Goal: Information Seeking & Learning: Check status

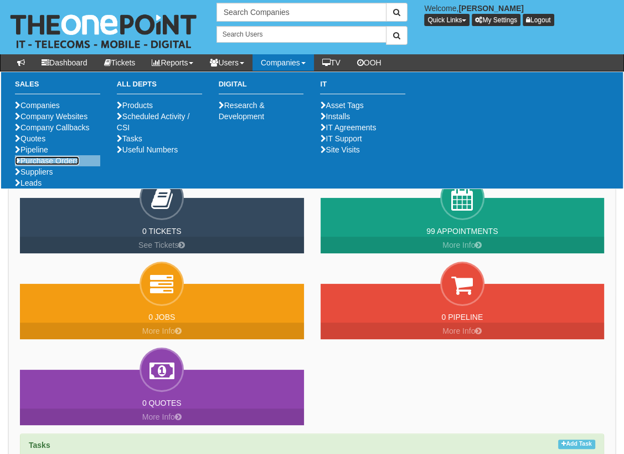
click at [49, 165] on link "Purchase Orders" at bounding box center [47, 160] width 64 height 9
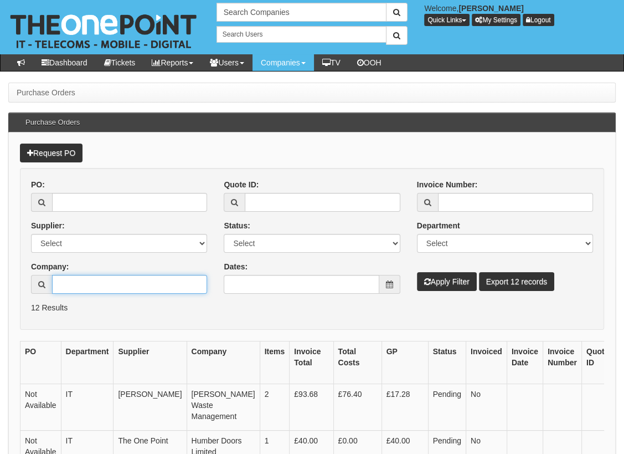
click at [99, 289] on input "Company:" at bounding box center [129, 284] width 155 height 19
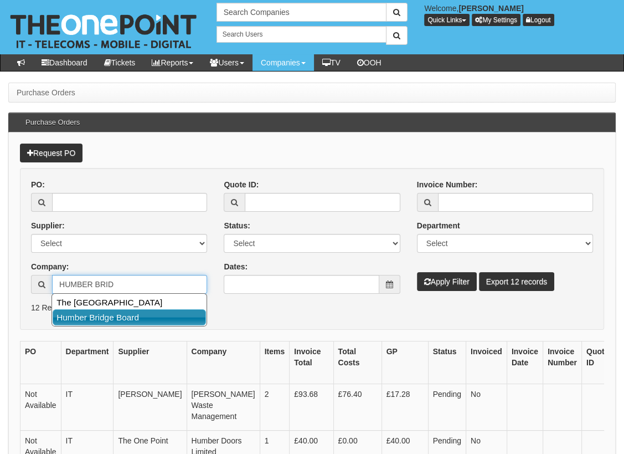
click at [130, 320] on link "Humber Bridge Board" at bounding box center [129, 317] width 153 height 16
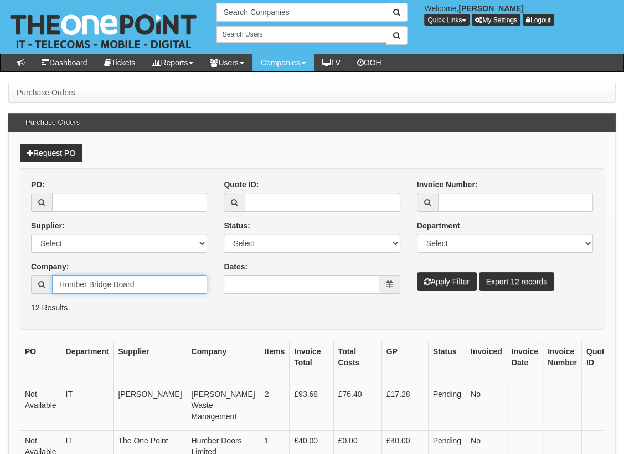
type input "Humber Bridge Board"
click at [440, 284] on button "Apply Filter" at bounding box center [447, 281] width 60 height 19
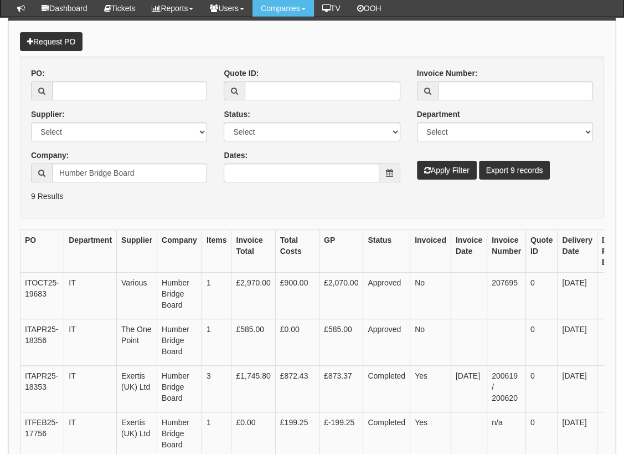
scroll to position [71, 0]
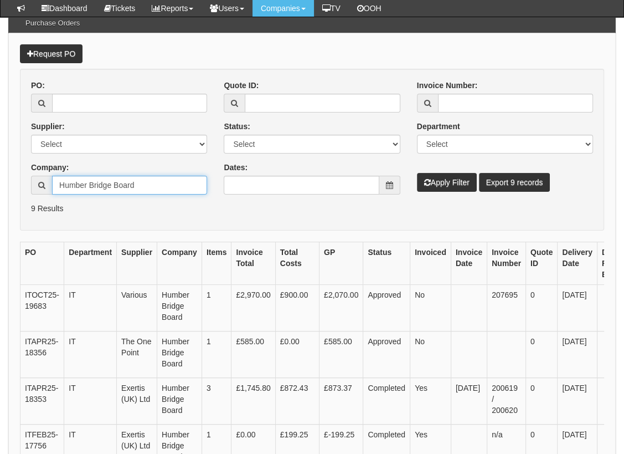
click at [137, 182] on input "Humber Bridge Board" at bounding box center [129, 185] width 155 height 19
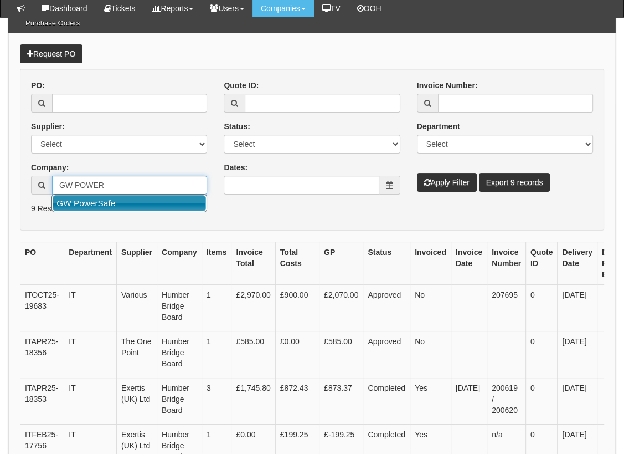
click at [112, 200] on link "GW PowerSafe" at bounding box center [129, 203] width 153 height 16
type input "GW PowerSafe"
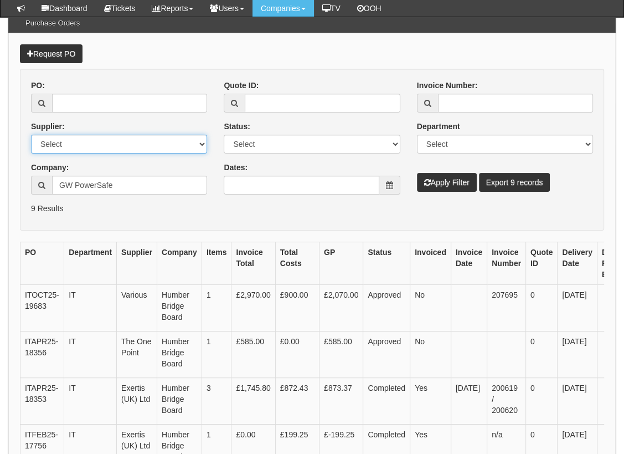
click at [69, 143] on select "Select 123 [DOMAIN_NAME] 1Password 3 4Gon [PERSON_NAME] Electric Ltd Abzorb Acc…" at bounding box center [119, 144] width 176 height 19
select select "181"
click at [31, 135] on select "Select 123 [DOMAIN_NAME] 1Password 3 4Gon [PERSON_NAME] Electric Ltd Abzorb Acc…" at bounding box center [119, 144] width 176 height 19
click at [434, 173] on button "Apply Filter" at bounding box center [447, 182] width 60 height 19
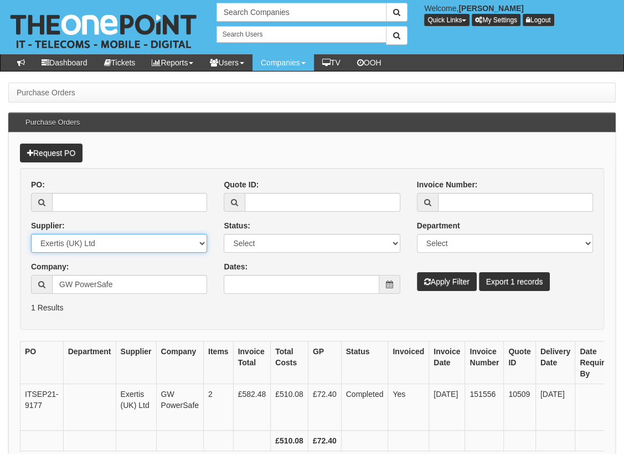
click at [109, 247] on select "Select 123 [DOMAIN_NAME] 1Password 3 4Gon [PERSON_NAME] Electric Ltd Abzorb Acc…" at bounding box center [119, 243] width 176 height 19
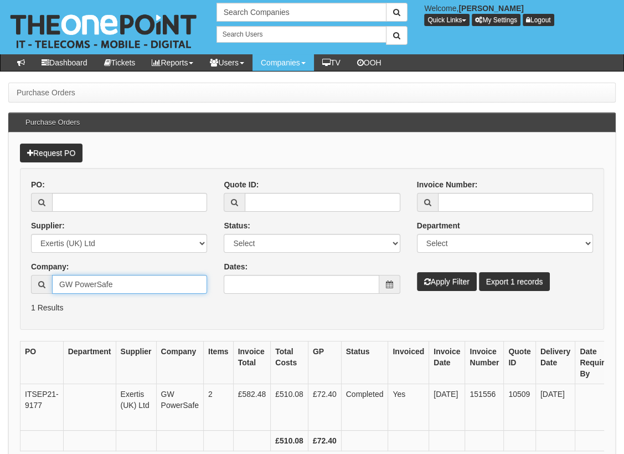
click at [121, 275] on input "GW PowerSafe" at bounding box center [129, 284] width 155 height 19
drag, startPoint x: 130, startPoint y: 285, endPoint x: -2, endPoint y: 282, distance: 131.8
click at [0, 282] on html "× Send Email × Add Appointment × Create Ticket × Create Proactive Activity × Ad…" at bounding box center [312, 259] width 624 height 518
click at [444, 279] on button "Apply Filter" at bounding box center [447, 281] width 60 height 19
click at [393, 285] on icon at bounding box center [389, 284] width 7 height 8
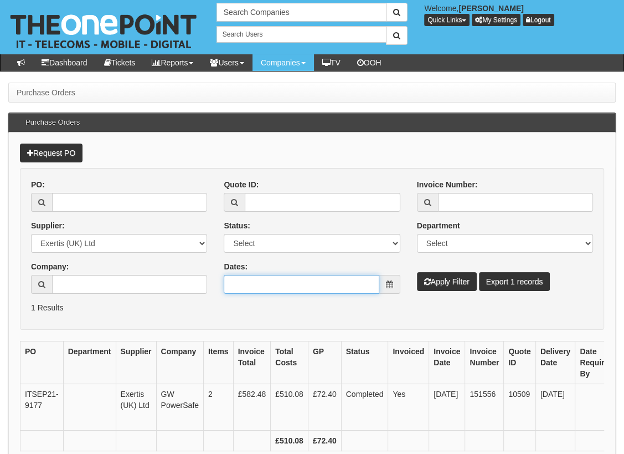
click at [296, 286] on input "Dates:" at bounding box center [301, 284] width 155 height 19
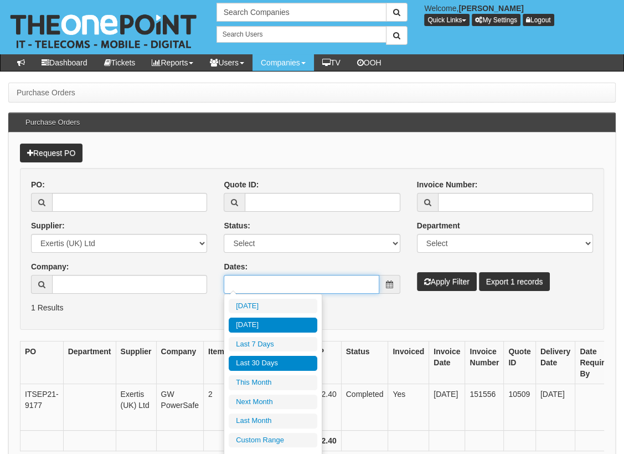
type input "2025-10-12"
type input "[DATE]"
type input "2025-10-01"
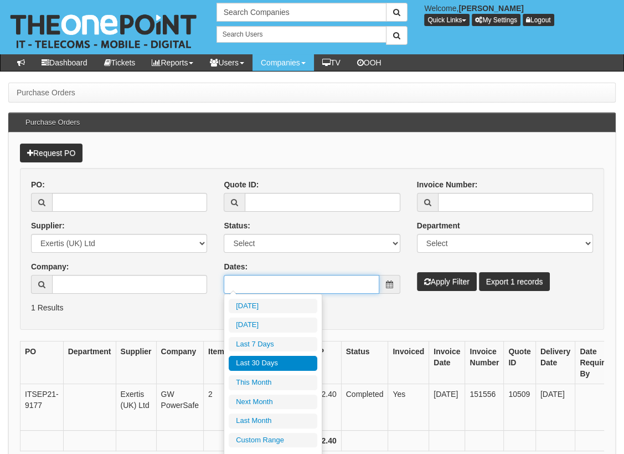
type input "2025-10-31"
type input "[DATE]"
type input "2025-11-01"
type input "2025-11-30"
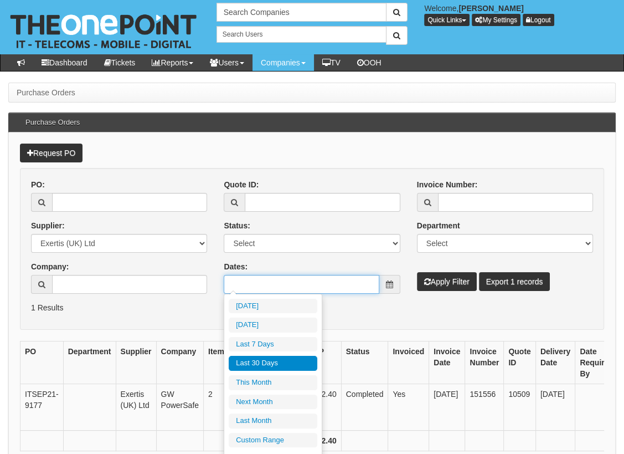
type input "[DATE]"
type input "2025-09-01"
type input "2025-09-30"
type input "[DATE]"
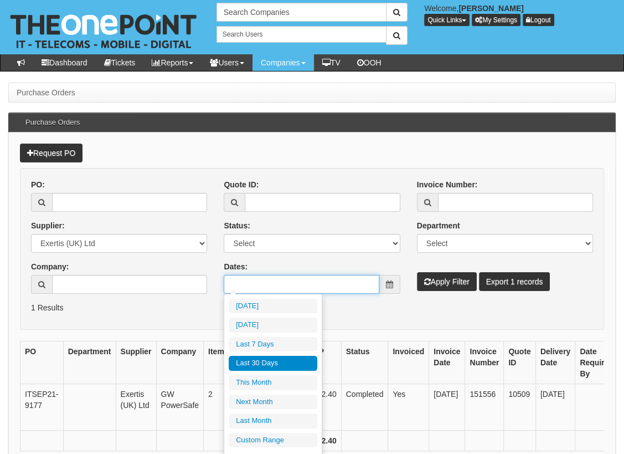
type input "[DATE]"
click at [265, 436] on li "Custom Range" at bounding box center [273, 439] width 89 height 15
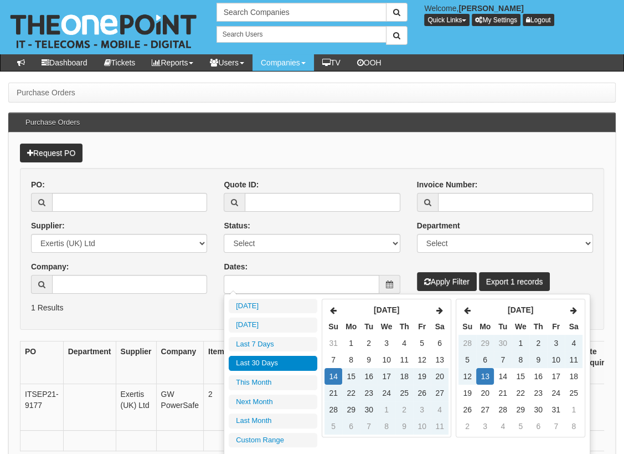
type input "2025-09-01"
type input "2025-09-30"
type input "2025-09-17"
type input "[DATE]"
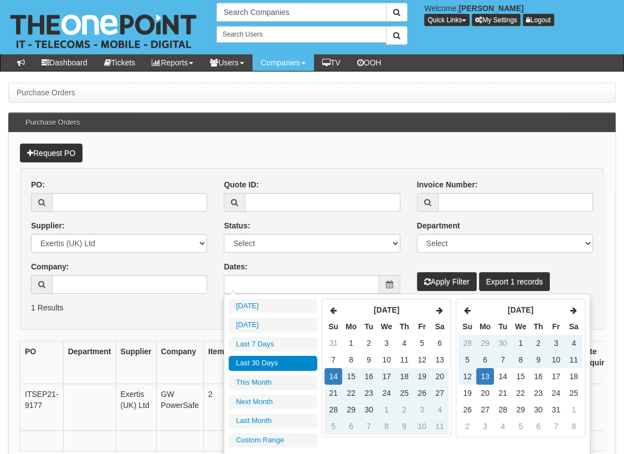
type input "[DATE]"
click at [332, 308] on icon at bounding box center [333, 310] width 7 height 8
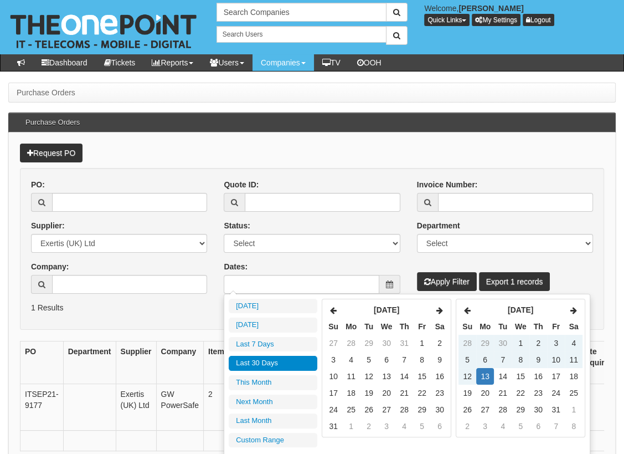
click at [332, 308] on icon at bounding box center [333, 310] width 7 height 8
click at [352, 361] on td "7" at bounding box center [351, 359] width 18 height 17
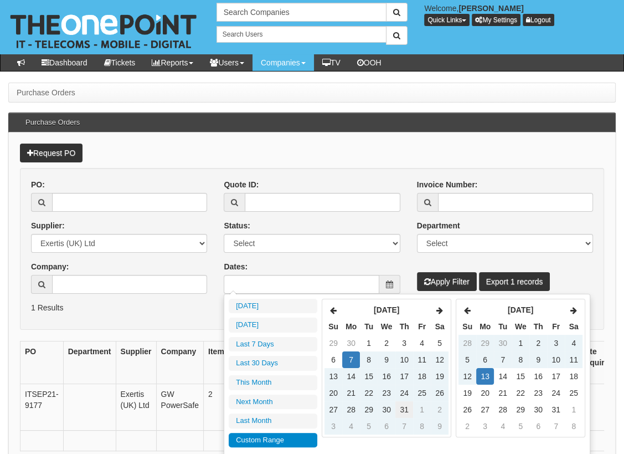
click at [401, 406] on td "31" at bounding box center [404, 409] width 18 height 17
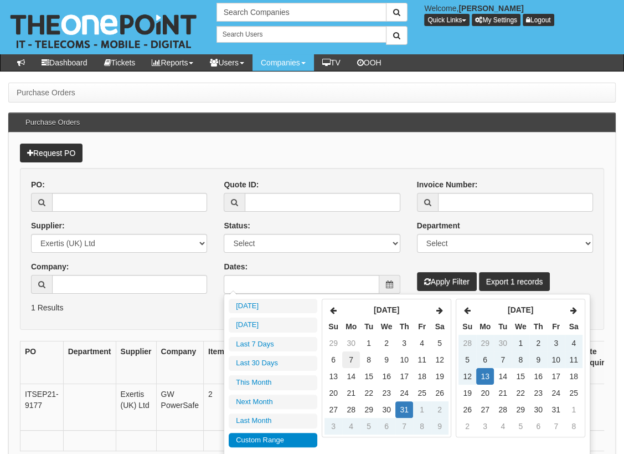
click at [351, 359] on td "7" at bounding box center [351, 359] width 18 height 17
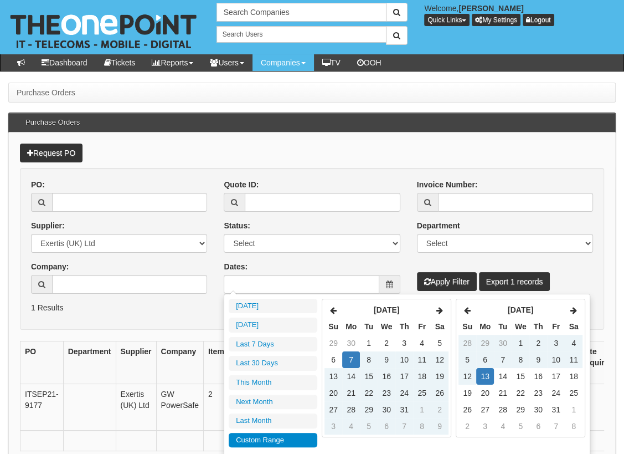
type input "2025-07-07"
type input "[DATE]"
type input "2025-07-31"
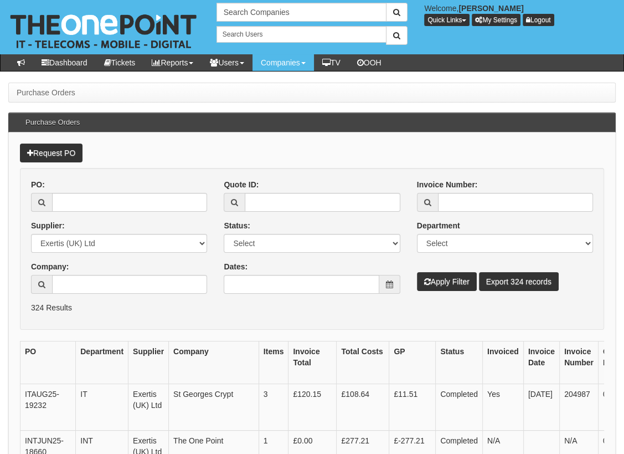
click at [393, 277] on span at bounding box center [389, 284] width 21 height 19
click at [333, 281] on input "Dates:" at bounding box center [301, 284] width 155 height 19
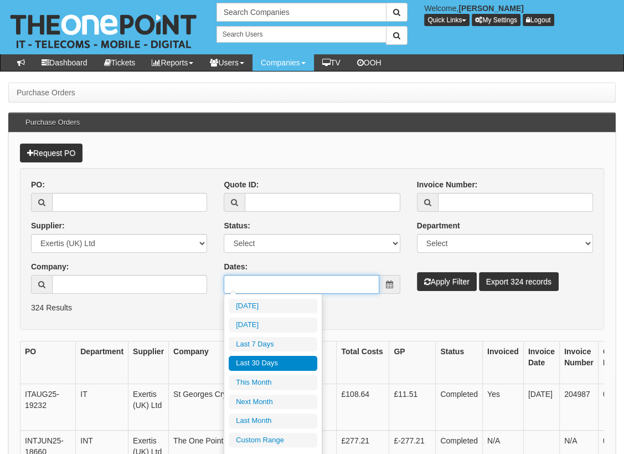
type input "2025-10-01"
type input "2025-10-31"
type input "2025-11-01"
type input "2025-11-30"
type input "[DATE]"
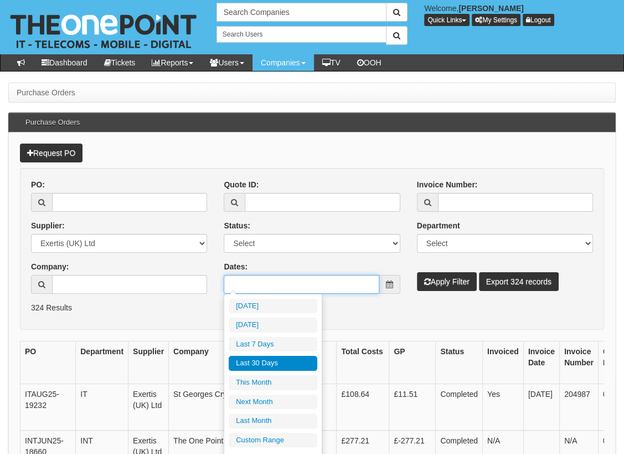
type input "[DATE]"
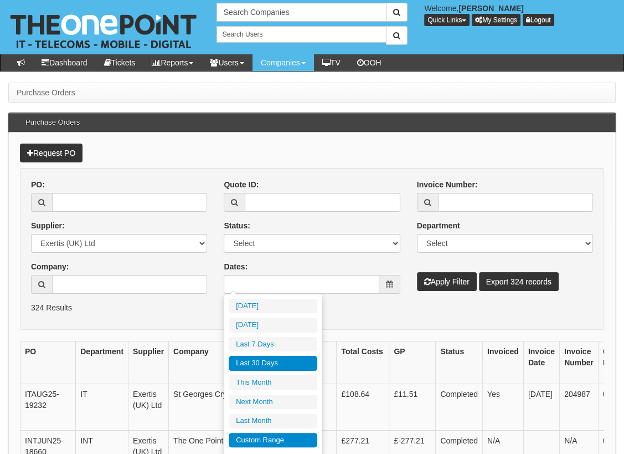
click at [269, 441] on li "Custom Range" at bounding box center [273, 439] width 89 height 15
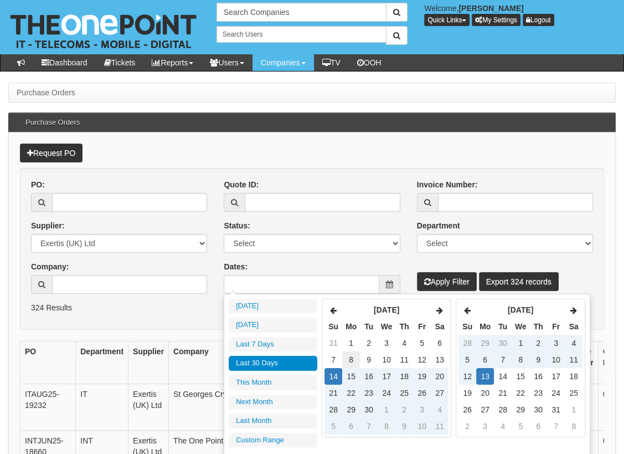
type input "2025-09-01"
type input "2025-09-30"
type input "2025-11-01"
type input "2025-11-30"
type input "2025-09-14"
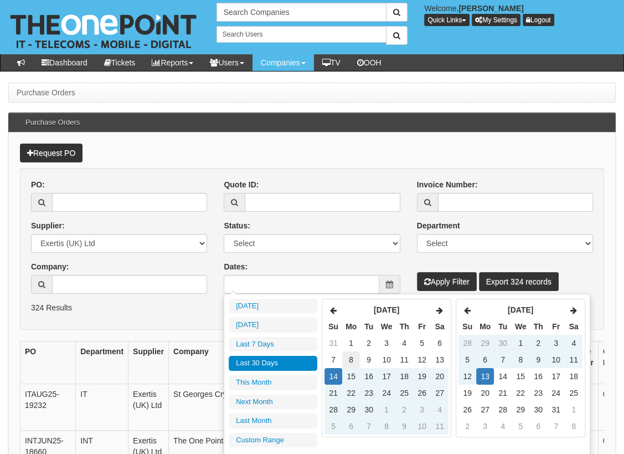
type input "2025-10-13"
click at [337, 311] on th at bounding box center [334, 309] width 18 height 17
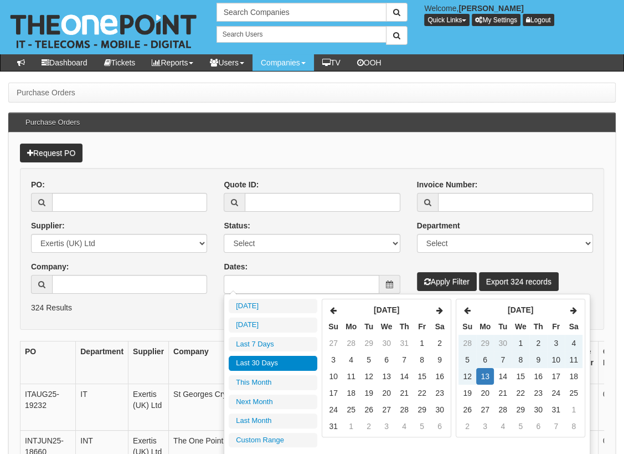
click at [337, 311] on th at bounding box center [334, 309] width 18 height 17
click at [351, 361] on td "7" at bounding box center [351, 359] width 18 height 17
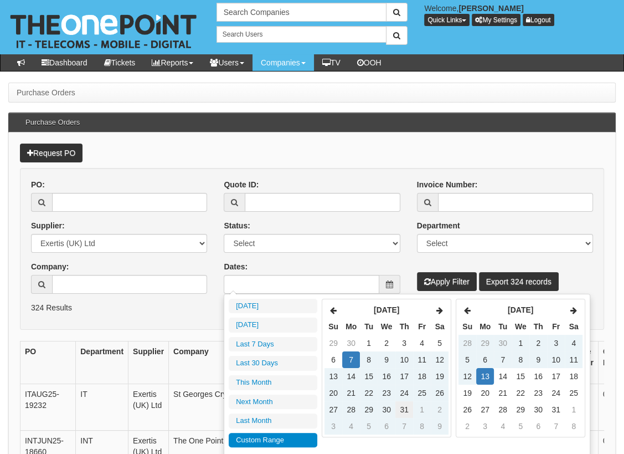
click at [400, 407] on td "31" at bounding box center [404, 409] width 18 height 17
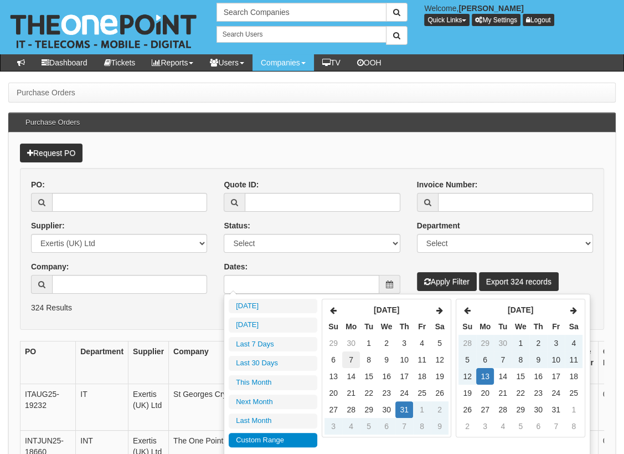
click at [351, 354] on td "7" at bounding box center [351, 359] width 18 height 17
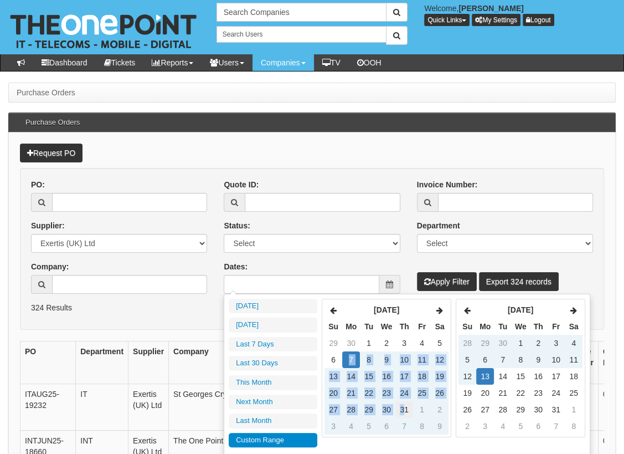
drag, startPoint x: 351, startPoint y: 354, endPoint x: 403, endPoint y: 406, distance: 74.0
click at [403, 406] on tbody "29 30 1 2 3 4 5 6 7 8 9 10 11 12 13 14 15 16 17 18 19 20 21 22 23 24 25 26 27 2…" at bounding box center [387, 384] width 124 height 100
click at [403, 406] on td "31" at bounding box center [404, 409] width 18 height 17
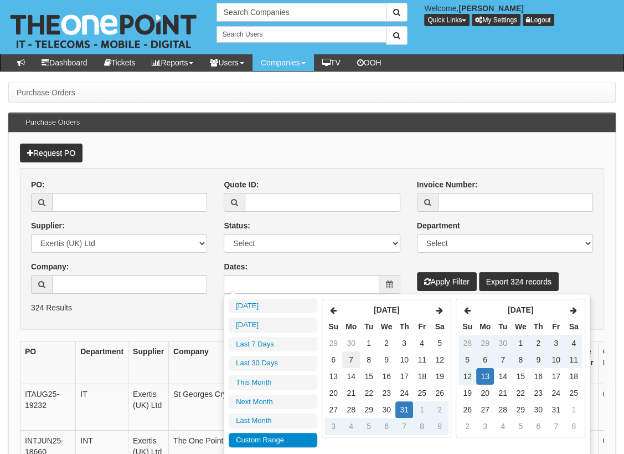
click at [351, 359] on td "7" at bounding box center [351, 359] width 18 height 17
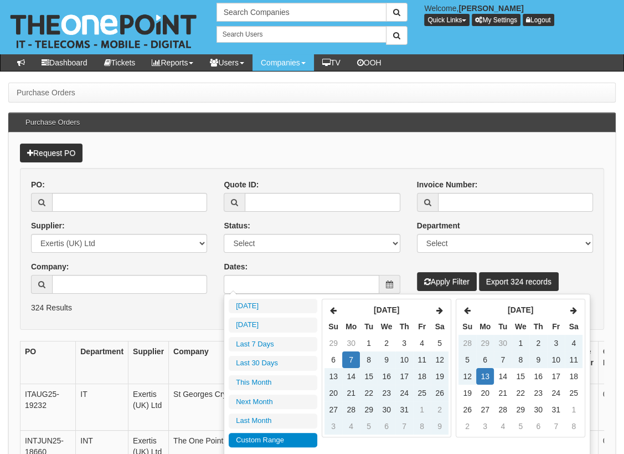
type input "2025-07-07"
type input "2025-10-12"
type input "2025-07-19"
type input "2025-10-13"
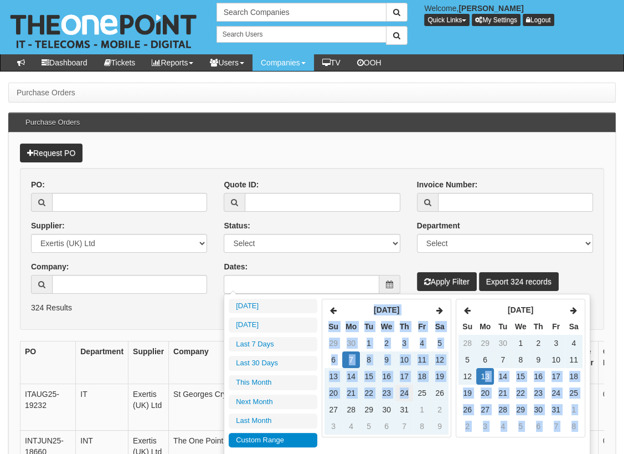
drag, startPoint x: 483, startPoint y: 376, endPoint x: 410, endPoint y: 394, distance: 75.3
click at [410, 394] on div "Oct 2025 Su Mo Tu We Th Fr Sa 28 29 30 1 2 3 4 5 6 7 8 9 10 11 12 13 14 15 16 1…" at bounding box center [407, 401] width 367 height 217
drag, startPoint x: 410, startPoint y: 394, endPoint x: 440, endPoint y: 277, distance: 121.1
click at [440, 277] on button "Apply Filter" at bounding box center [447, 281] width 60 height 19
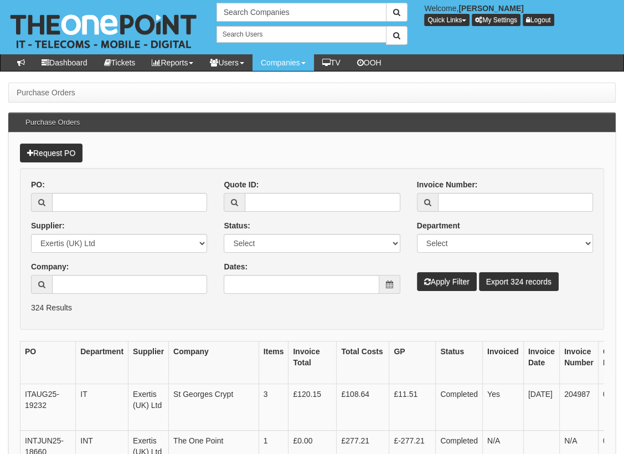
click at [392, 282] on icon at bounding box center [389, 284] width 7 height 8
click at [337, 287] on input "Dates:" at bounding box center [301, 284] width 155 height 19
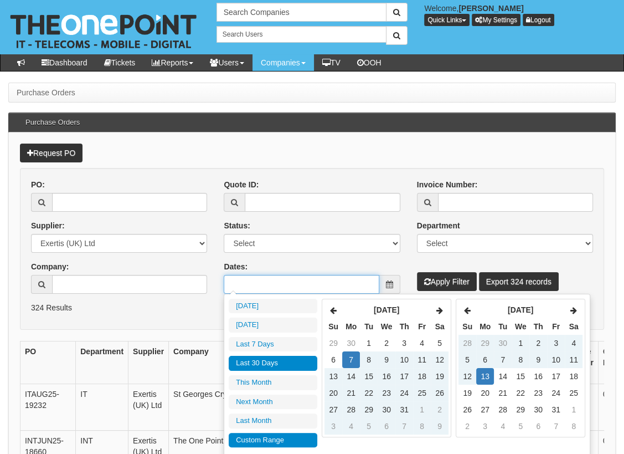
type input "2025-09-14"
click at [261, 364] on li "Last 30 Days" at bounding box center [273, 363] width 89 height 15
type input "2025-09-14 - 2025-10-13"
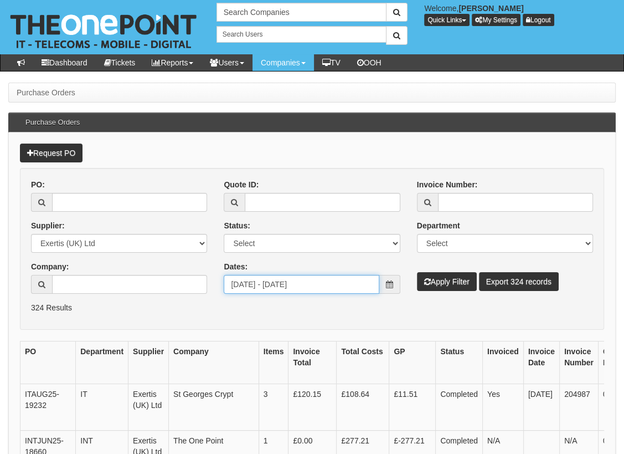
click at [257, 282] on input "2025-09-14 - 2025-10-13" at bounding box center [301, 284] width 155 height 19
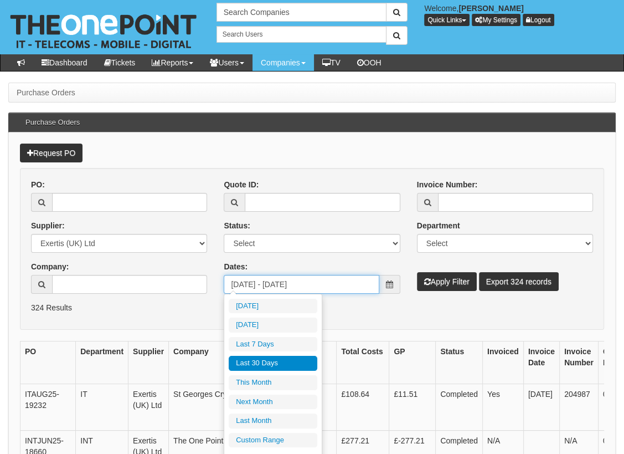
click at [271, 282] on input "2025-09-14 - 2025-10-13" at bounding box center [301, 284] width 155 height 19
type input "2025-10-12"
type input "2025-09-14"
type input "2025-10-13"
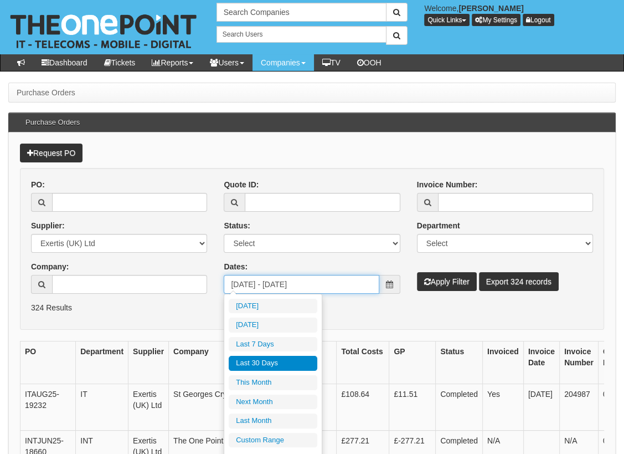
type input "2025-09-1 - 2025-10-13"
type input "2025-09-01"
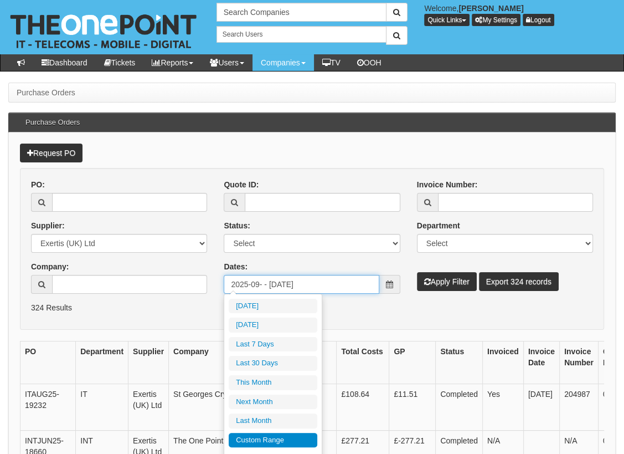
type input "2025-09-0 - 2025-10-13"
type input "Invalid date"
type input "2025-09-07 - 2025-10-13"
type input "2025-09-07"
type input "2025-0-07 - 2025-10-13"
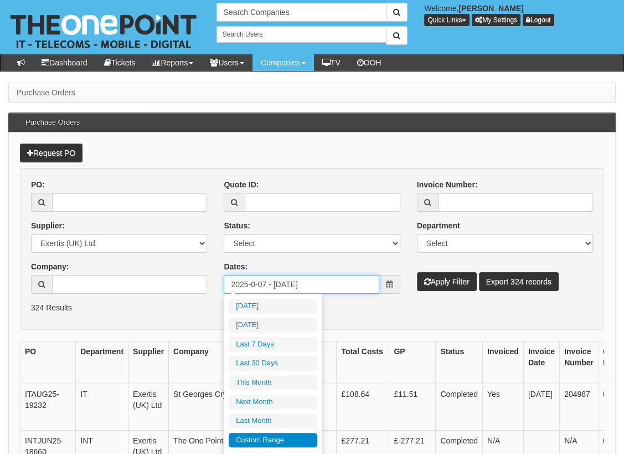
type input "Invalid date"
type input "2025--07 - 2025-10-13"
type input "2025-07-01"
type input "2025-07-07 - 2025-10-13"
type input "2025-07-07"
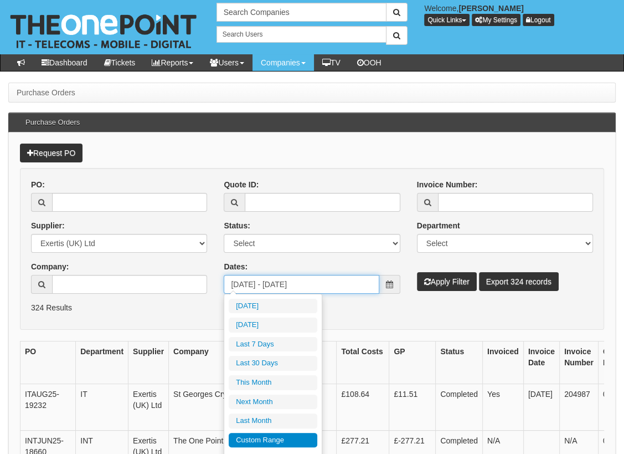
type input "2025-07-07 - 2025--13"
type input "Invalid date"
type input "2025-07-07 - 2025-07-13"
type input "2025-07-13"
type input "2025-07-07 - 2025-07-31"
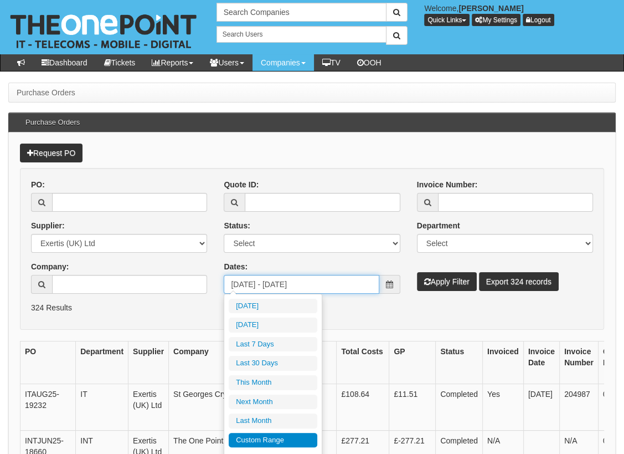
type input "2025-07-31"
type input "2025-07-07 - 2025-07-31"
click at [417, 272] on button "Apply Filter" at bounding box center [447, 281] width 60 height 19
type input "2025-10-12"
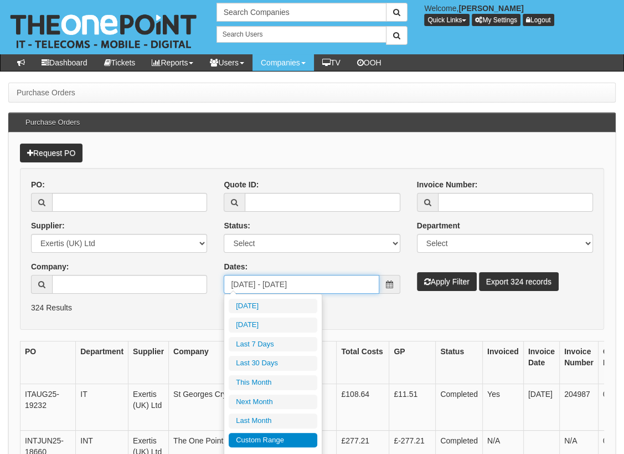
type input "2025-07-07"
type input "2025-07-31"
click at [377, 306] on p "324 Results" at bounding box center [312, 307] width 562 height 11
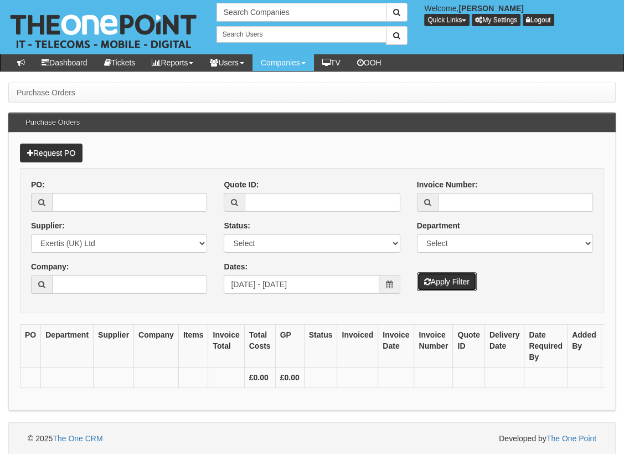
click at [447, 280] on button "Apply Filter" at bounding box center [447, 281] width 60 height 19
click at [111, 240] on select "Select 123 [DOMAIN_NAME] 1Password 3 4Gon [PERSON_NAME] Electric Ltd Abzorb Acc…" at bounding box center [119, 243] width 176 height 19
click at [31, 234] on select "Select 123 [DOMAIN_NAME] 1Password 3 4Gon [PERSON_NAME] Electric Ltd Abzorb Acc…" at bounding box center [119, 243] width 176 height 19
click at [433, 283] on button "Apply Filter" at bounding box center [447, 281] width 60 height 19
click at [387, 285] on icon at bounding box center [389, 284] width 7 height 8
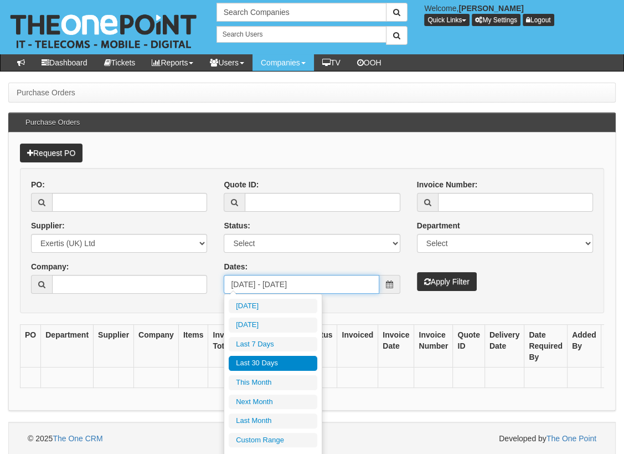
click at [282, 281] on input "[DATE] - [DATE]" at bounding box center [301, 284] width 155 height 19
type input "[DATE]"
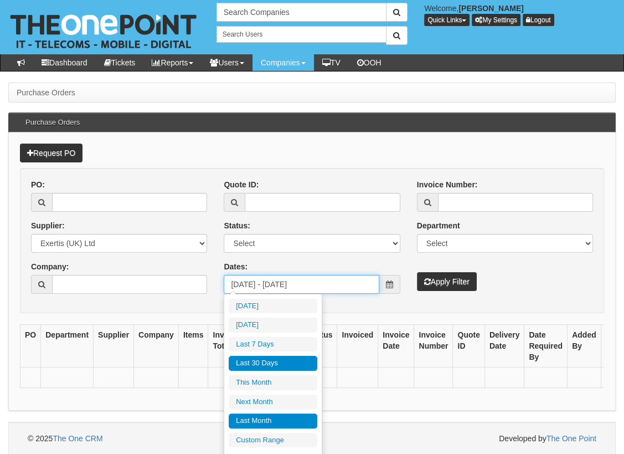
type input "[DATE]"
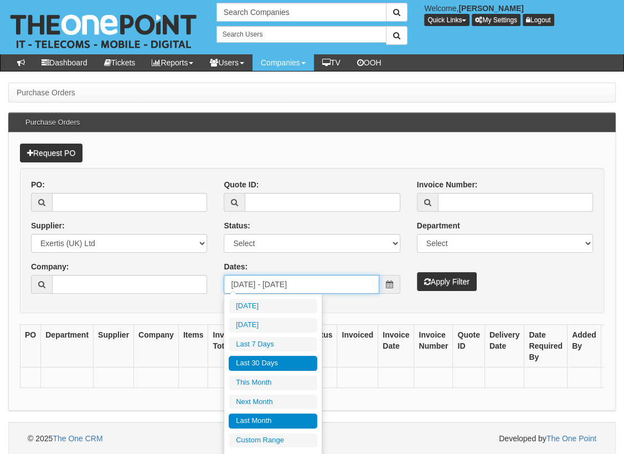
type input "[DATE]"
type input "2025-09-30"
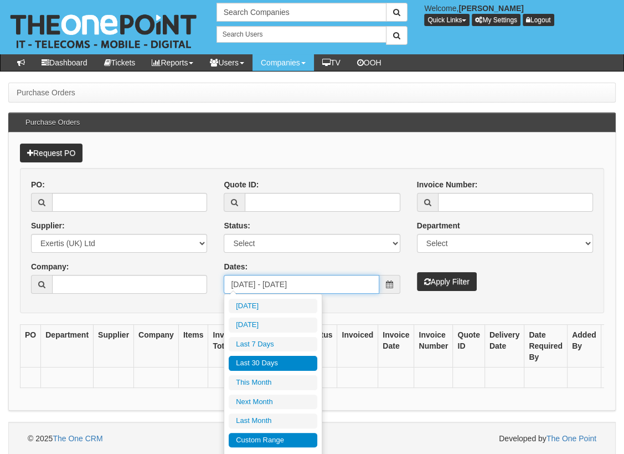
type input "[DATE]"
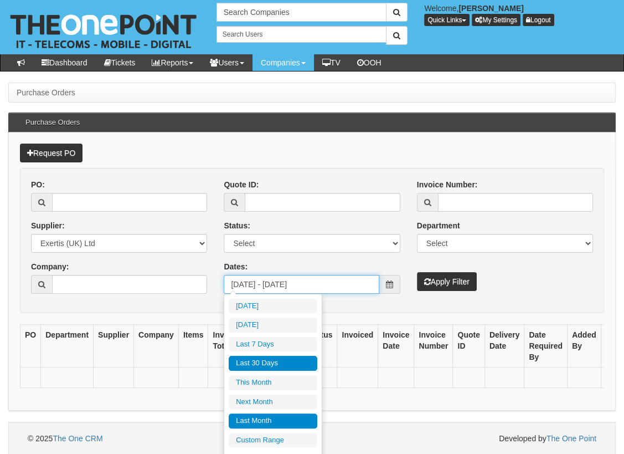
type input "2025-09-01"
type input "2025-09-30"
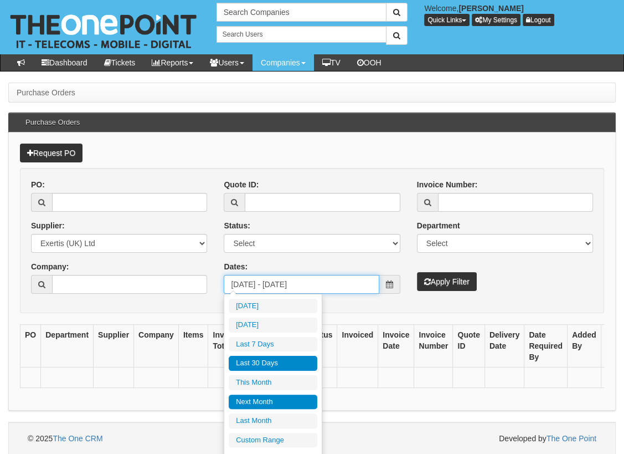
type input "[DATE]"
type input "2025-10-13"
type input "2025-11-01"
type input "2025-11-30"
type input "2025-09-14"
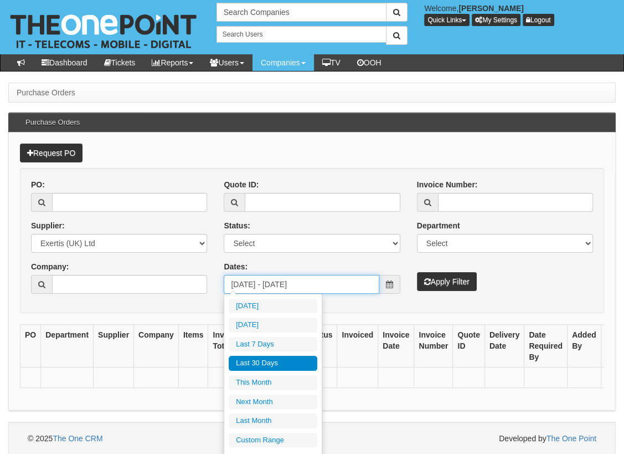
type input "2025-10-13"
type input "2025-10-01"
type input "2025-10-31"
type input "[DATE]"
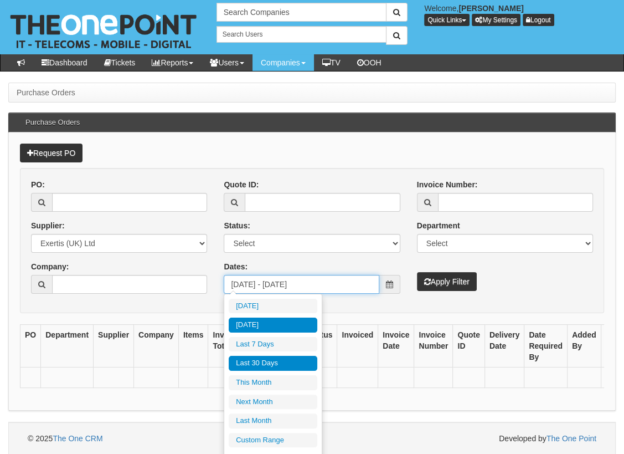
type input "[DATE]"
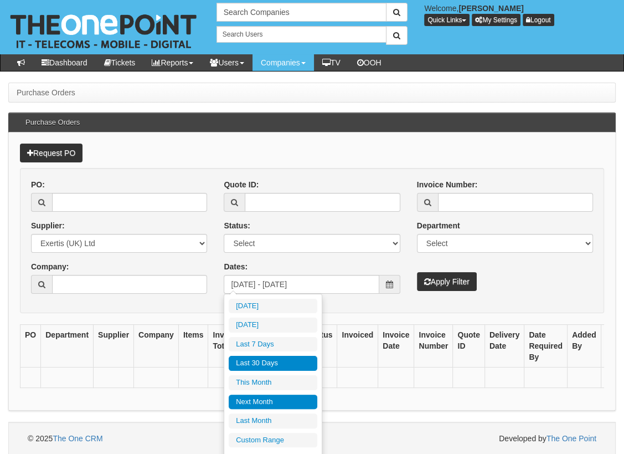
type input "2025-10-01"
type input "2025-10-31"
type input "2025-11-01"
type input "2025-11-30"
type input "[DATE]"
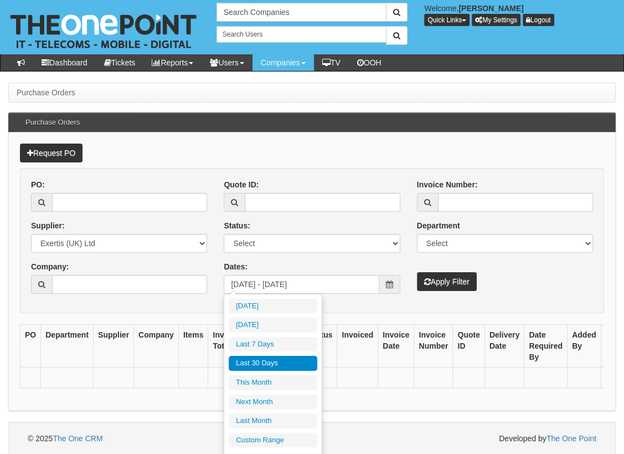
type input "[DATE]"
type input "2025-10-01"
type input "2025-10-31"
type input "[DATE]"
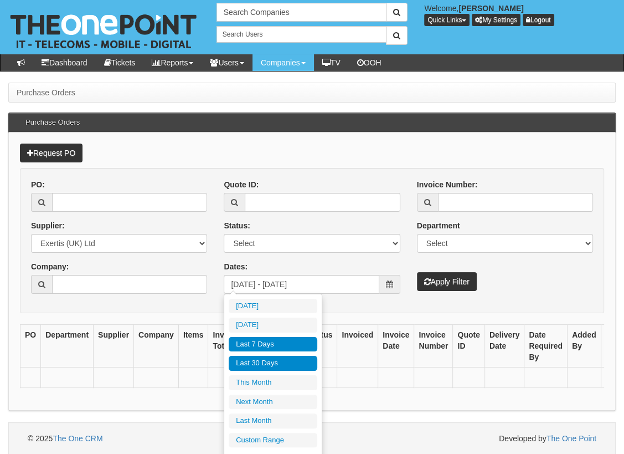
type input "2025-10-07"
click at [255, 341] on li "Last 7 Days" at bounding box center [273, 344] width 89 height 15
type input "2025-10-07 - 2025-10-13"
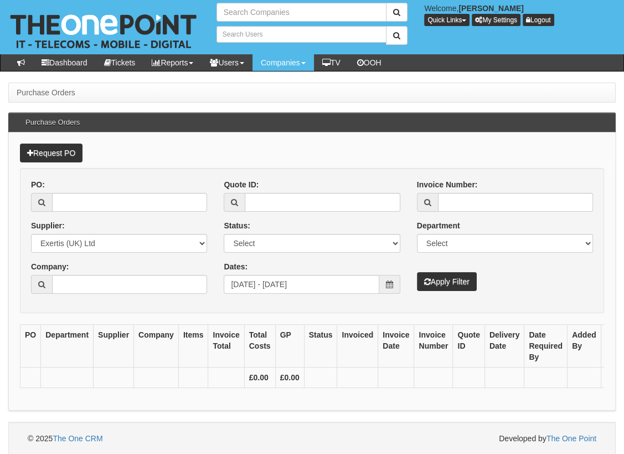
type input "Search Companies"
type input "Search Users"
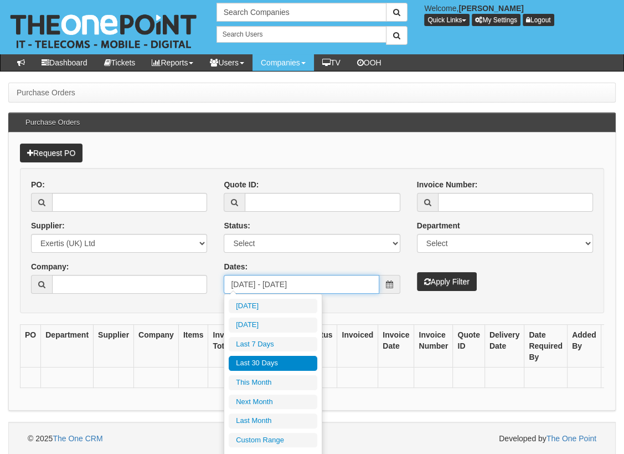
click at [331, 284] on input "[DATE] - [DATE]" at bounding box center [301, 284] width 155 height 19
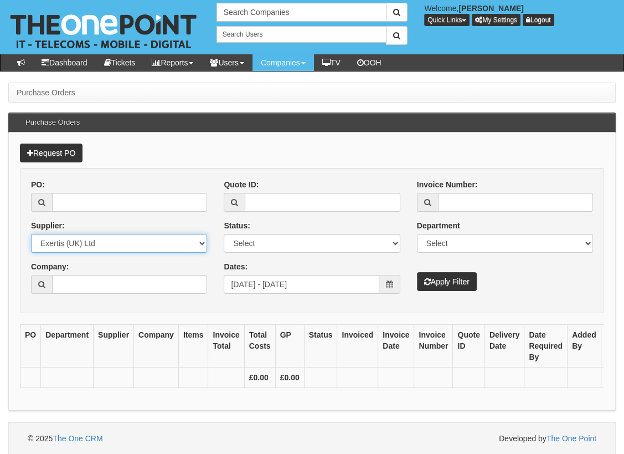
click at [95, 240] on select "Select 123 REG.co.uk 1Password 3 4Gon AA Jones Electric Ltd Abzorb Access Group…" at bounding box center [119, 243] width 176 height 19
select select
click at [31, 234] on select "Select 123 REG.co.uk 1Password 3 4Gon AA Jones Electric Ltd Abzorb Access Group…" at bounding box center [119, 243] width 176 height 19
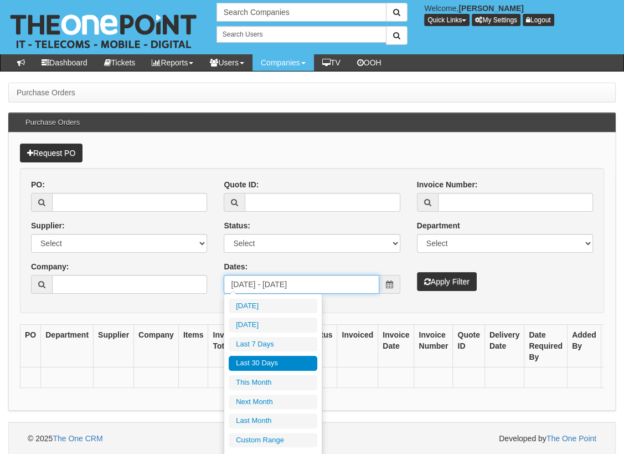
drag, startPoint x: 357, startPoint y: 282, endPoint x: 138, endPoint y: 265, distance: 219.4
click at [138, 265] on div "PO: Supplier: Select 123 REG.co.uk 1Password 3 4Gon AA Jones Electric Ltd Abzor…" at bounding box center [312, 240] width 579 height 123
click at [117, 289] on input "Company:" at bounding box center [129, 284] width 155 height 19
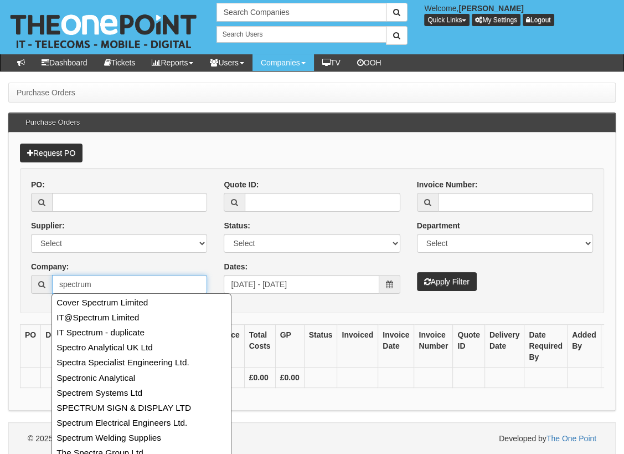
click at [117, 289] on input "spectrum" at bounding box center [129, 284] width 155 height 19
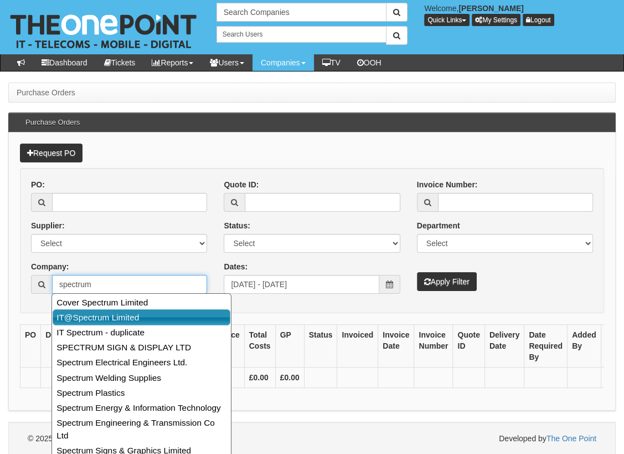
click at [122, 313] on link "IT@Spectrum Limited" at bounding box center [142, 317] width 178 height 16
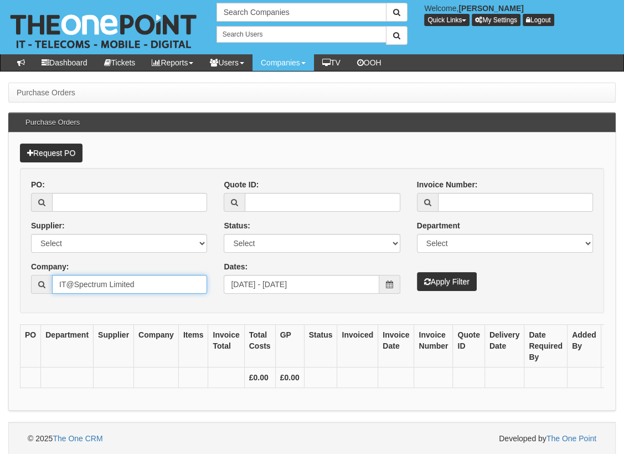
type input "IT@Spectrum Limited"
click at [447, 281] on button "Apply Filter" at bounding box center [447, 281] width 60 height 19
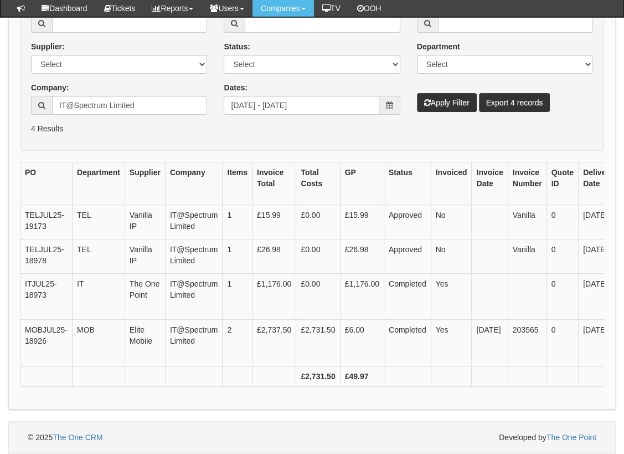
scroll to position [180, 0]
drag, startPoint x: 420, startPoint y: 421, endPoint x: 451, endPoint y: 421, distance: 31.0
click at [451, 409] on div "Request PO PO: Supplier: Select 123 [DOMAIN_NAME] 1Password 3 4Gon [PERSON_NAME…" at bounding box center [311, 181] width 607 height 456
drag, startPoint x: 400, startPoint y: 412, endPoint x: 434, endPoint y: 411, distance: 33.2
click at [434, 398] on div "PO Department Supplier Company Items Invoice Total Total Costs GP Status Invoic…" at bounding box center [312, 280] width 584 height 236
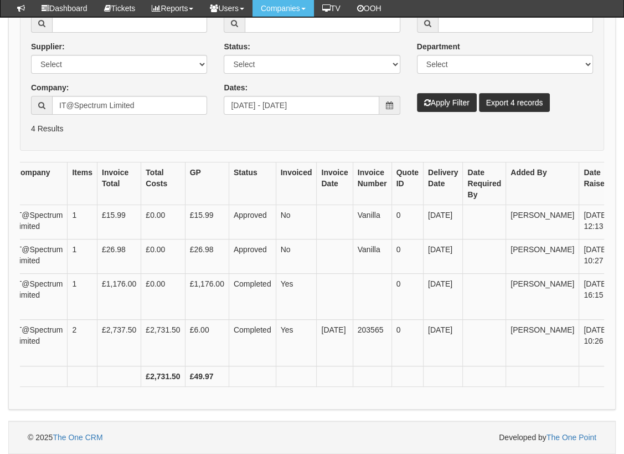
scroll to position [0, 180]
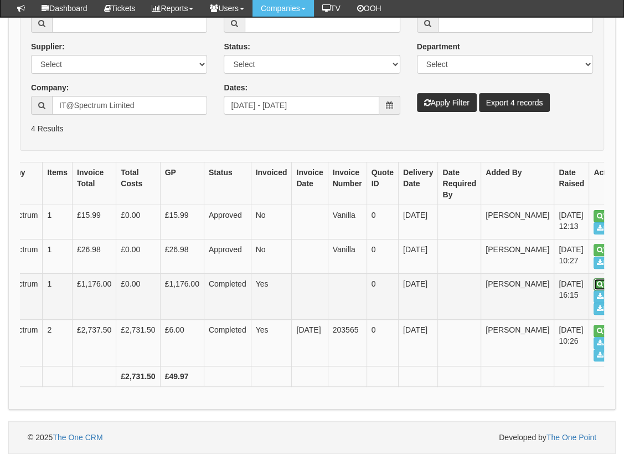
click at [594, 290] on link "View" at bounding box center [607, 284] width 27 height 12
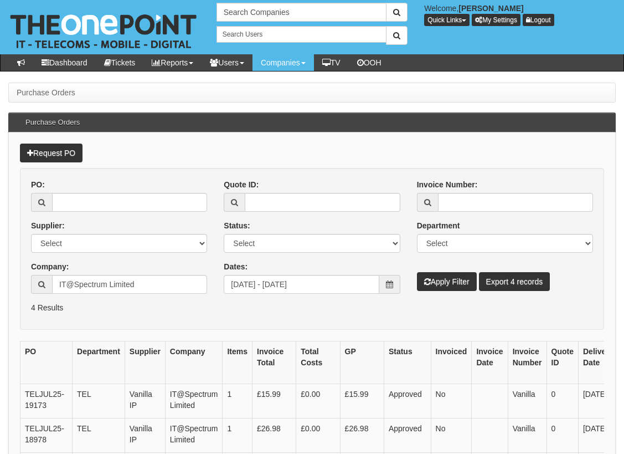
scroll to position [208, 0]
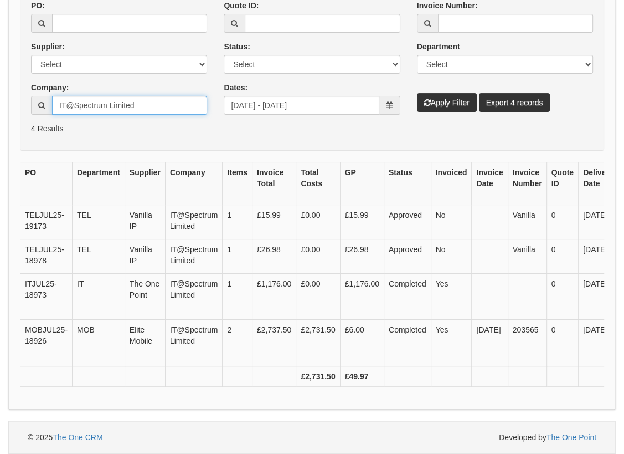
click at [159, 96] on input "IT@Spectrum Limited" at bounding box center [129, 105] width 155 height 19
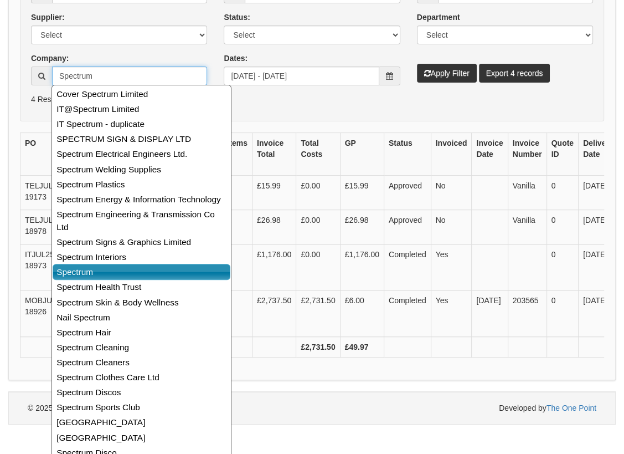
click at [96, 264] on link "Spectrum" at bounding box center [142, 272] width 178 height 16
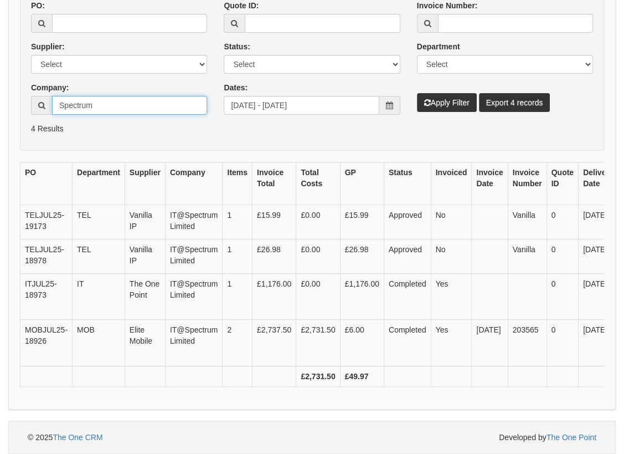
type input "Spectrum"
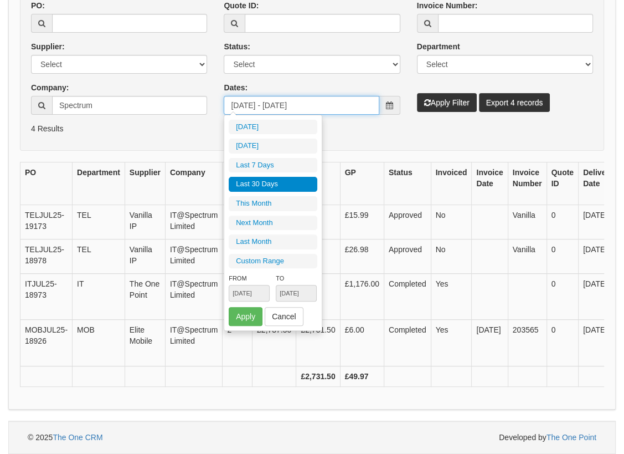
click at [271, 96] on input "[DATE] - [DATE]" at bounding box center [301, 105] width 155 height 19
type input "[DATE]"
type input "2025-07-0 - [DATE]"
type input "Invalid date"
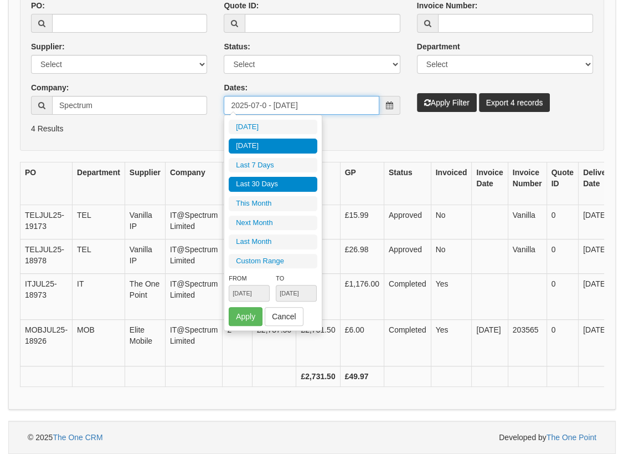
type input "[DATE]"
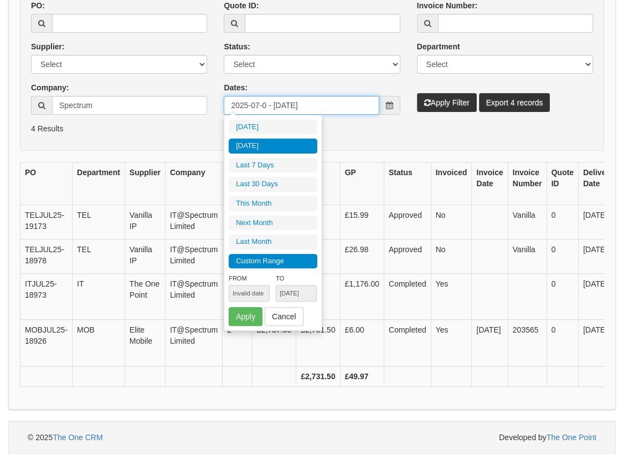
type input "[DATE] - [DATE]"
type input "[DATE]"
type input "2025-0-07 - [DATE]"
type input "Invalid date"
type input "[DATE] - [DATE]"
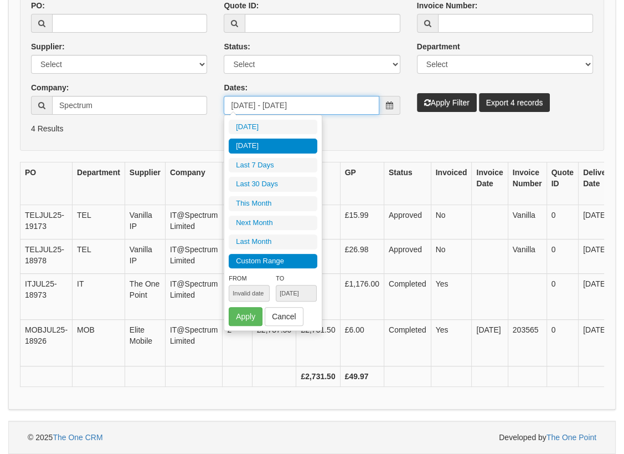
type input "[DATE]"
type input "[DATE] - [DATE]"
click at [374, 123] on p "4 Results" at bounding box center [312, 128] width 562 height 11
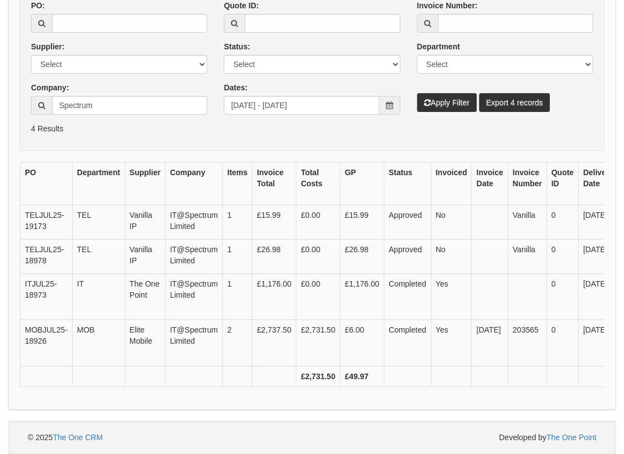
click at [107, 82] on div "Company: 30 results are available, use up and down arrow keys to navigate. Spec…" at bounding box center [119, 98] width 176 height 33
click at [106, 96] on input "Spectrum" at bounding box center [129, 105] width 155 height 19
drag, startPoint x: 106, startPoint y: 78, endPoint x: -2, endPoint y: 65, distance: 109.3
click at [0, 65] on html "× Send Email × Add Appointment × Create Ticket × Create Proactive Activity × Ad…" at bounding box center [312, 137] width 624 height 632
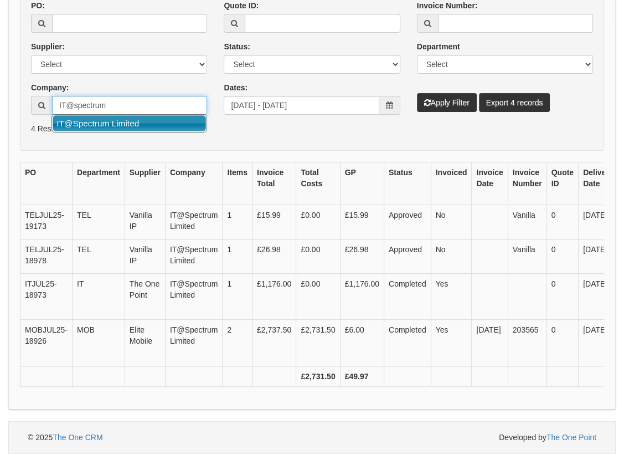
click at [126, 115] on link "IT@Spectrum Limited" at bounding box center [129, 123] width 153 height 16
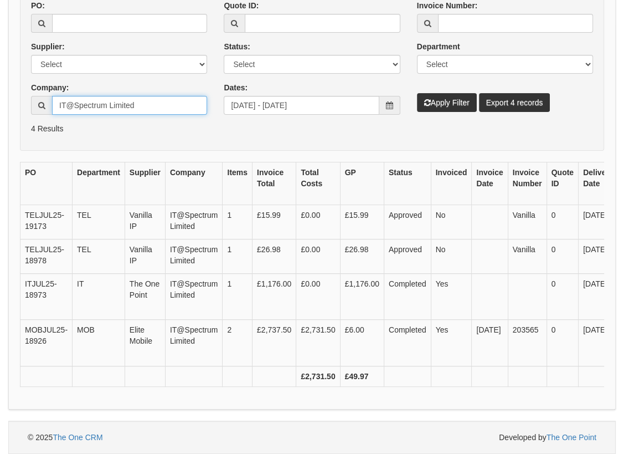
type input "IT@Spectrum Limited"
click at [454, 93] on button "Apply Filter" at bounding box center [447, 102] width 60 height 19
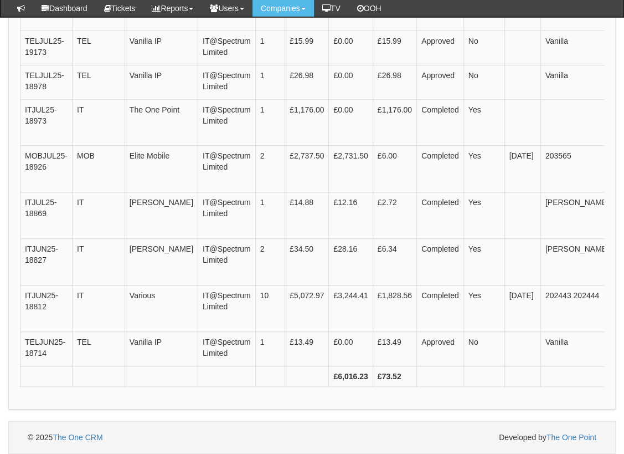
scroll to position [326, 8]
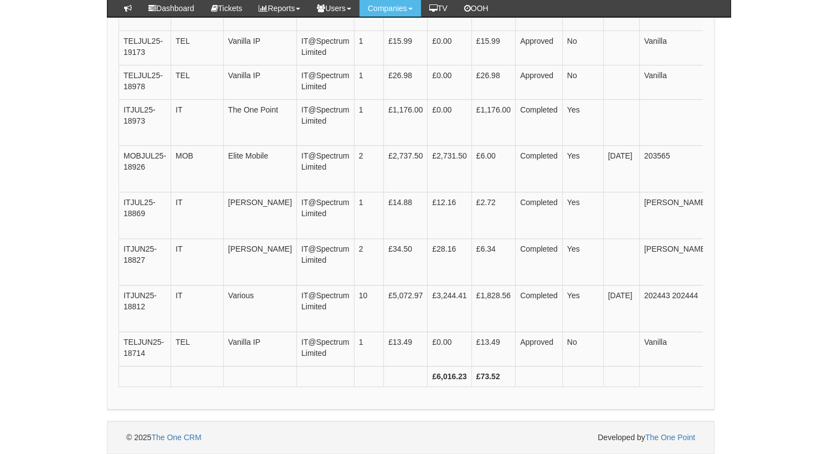
scroll to position [342, 8]
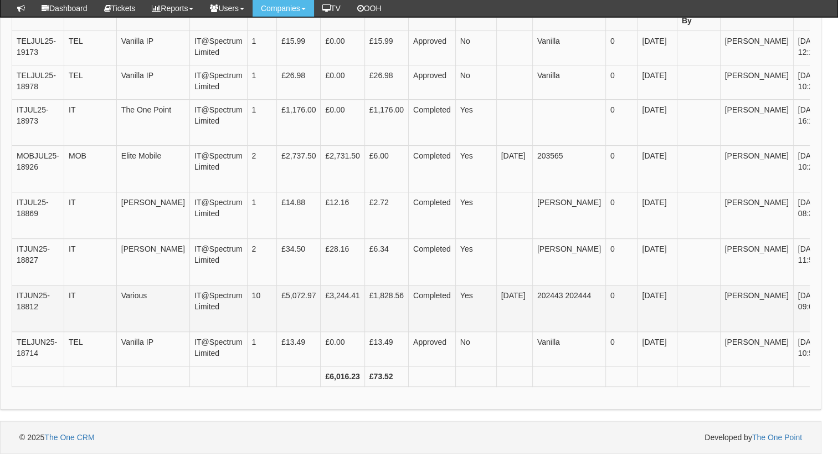
click at [624, 302] on link "View" at bounding box center [846, 296] width 27 height 12
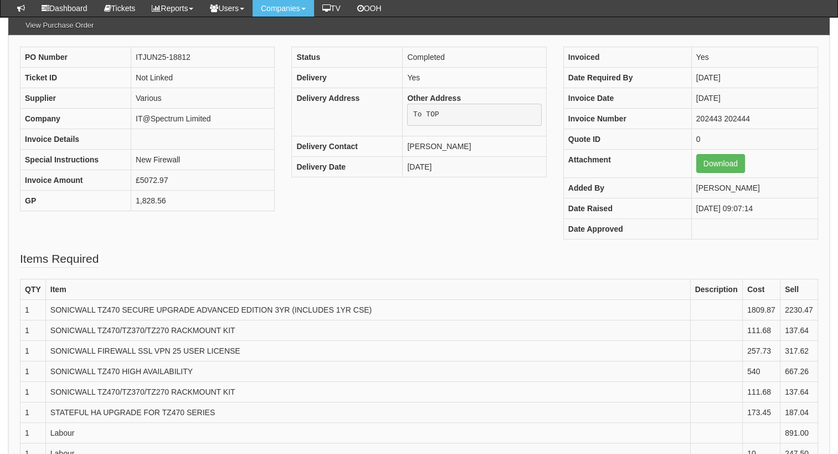
scroll to position [84, 0]
click at [179, 52] on td "ITJUN25-18812" at bounding box center [202, 58] width 143 height 20
click at [179, 54] on td "ITJUN25-18812" at bounding box center [202, 58] width 143 height 20
copy td "18812"
